Goal: Information Seeking & Learning: Learn about a topic

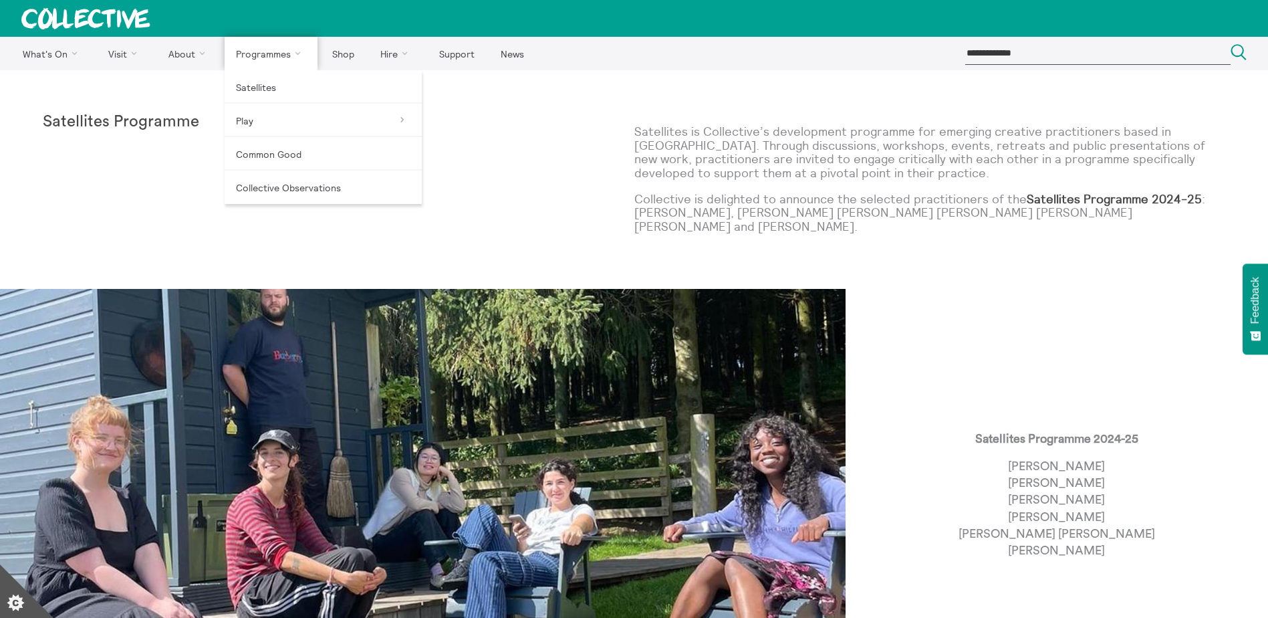
click at [255, 55] on link "Programmes" at bounding box center [272, 53] width 94 height 33
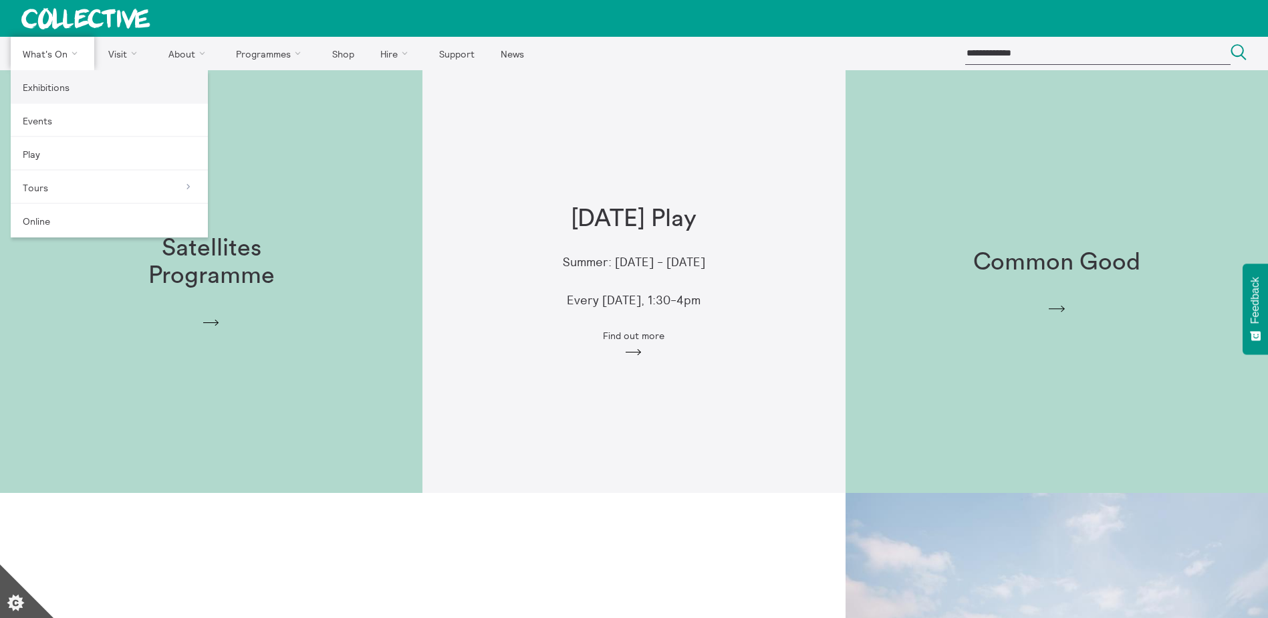
click at [66, 86] on link "Exhibitions" at bounding box center [109, 86] width 197 height 33
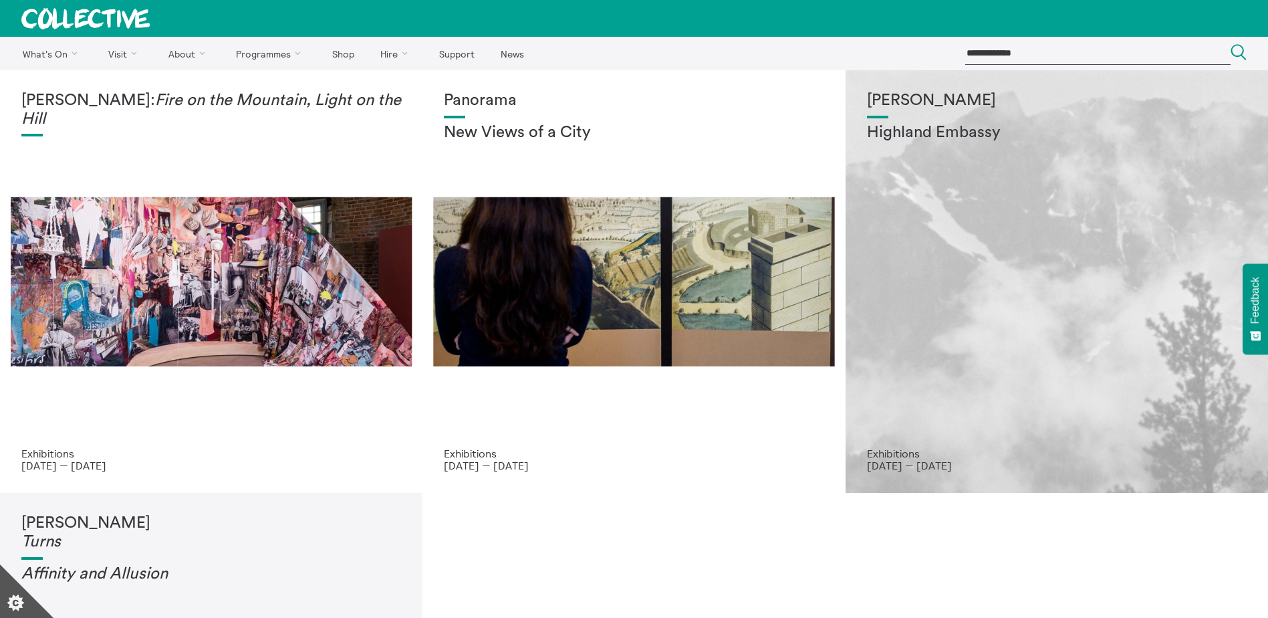
click at [925, 286] on div "Shen Xin Highland Embassy" at bounding box center [1057, 270] width 380 height 356
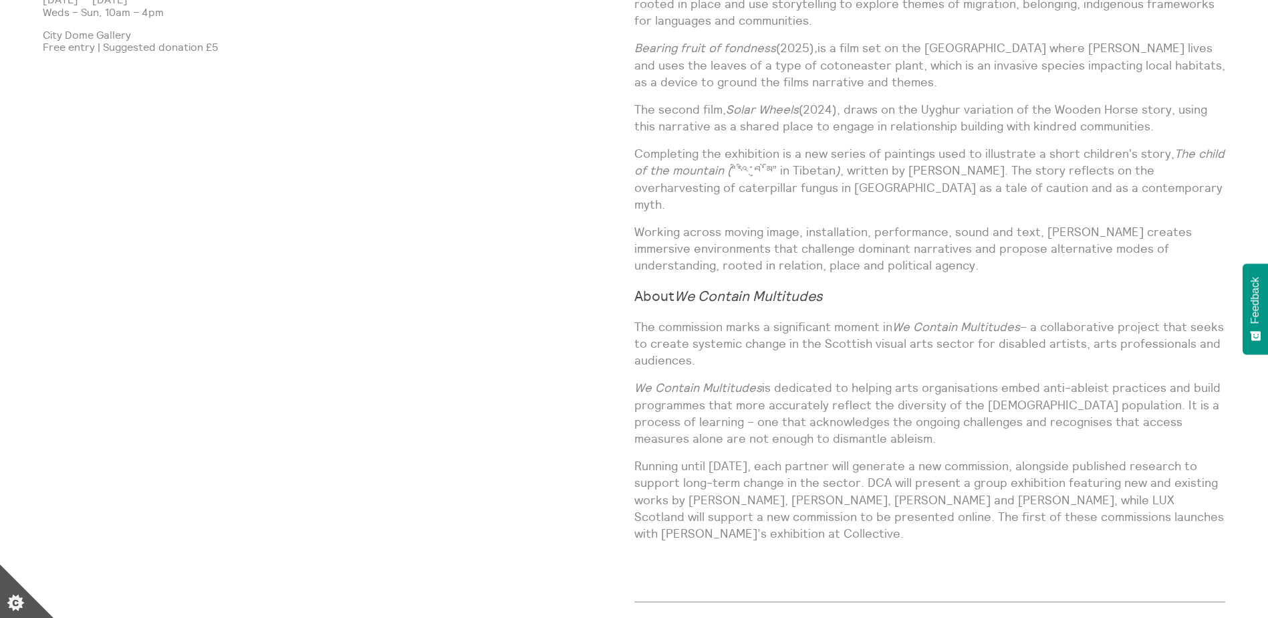
scroll to position [1270, 0]
